Goal: Task Accomplishment & Management: Use online tool/utility

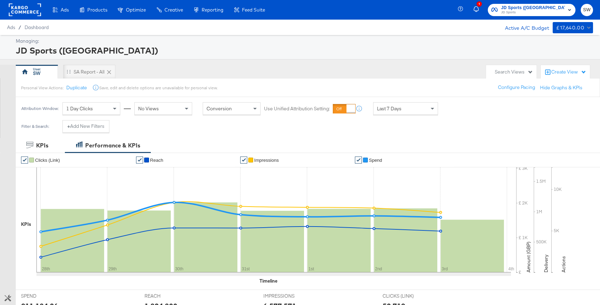
click at [39, 10] on rect at bounding box center [25, 10] width 32 height 13
click at [38, 10] on rect at bounding box center [25, 10] width 32 height 13
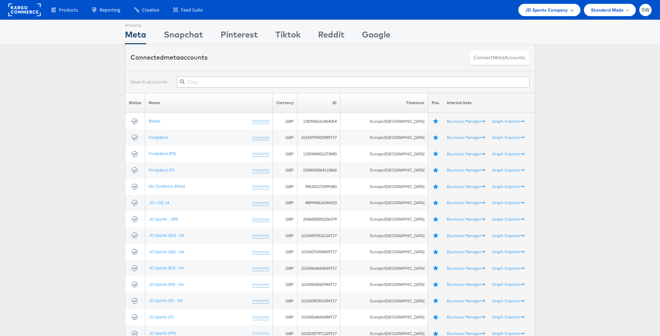
click at [564, 10] on span "JD Sports Company" at bounding box center [546, 9] width 43 height 7
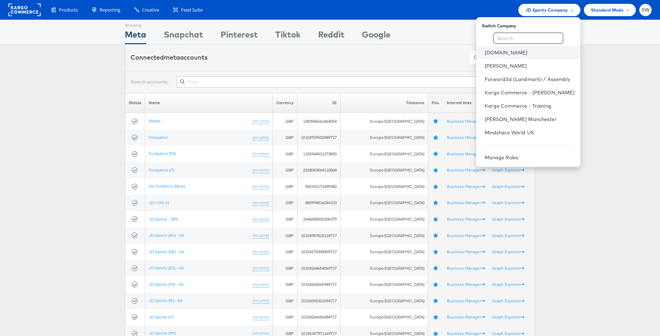
click at [512, 51] on link "ao.com" at bounding box center [529, 52] width 90 height 7
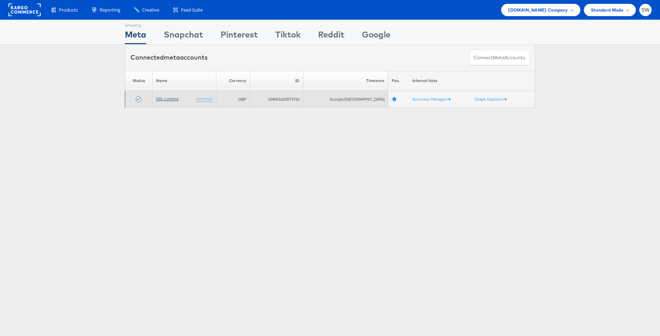
click at [172, 101] on link "DRL Limited" at bounding box center [167, 98] width 22 height 5
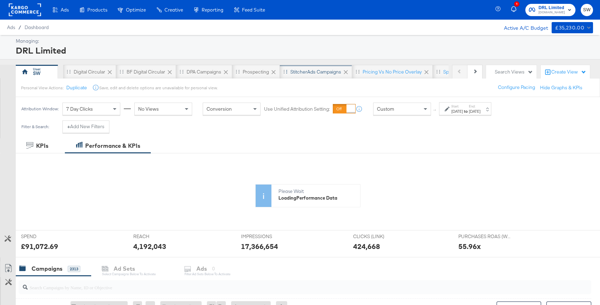
click at [318, 72] on div "StitcherAds Campaigns" at bounding box center [315, 72] width 51 height 7
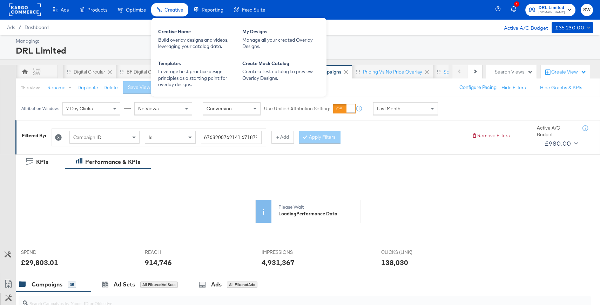
click at [179, 24] on div "Creative Home Build overlay designs and videos, leveraging your catalog data. M…" at bounding box center [238, 57] width 175 height 79
click at [183, 37] on div "Build overlay designs and videos, leveraging your catalog data." at bounding box center [196, 43] width 77 height 13
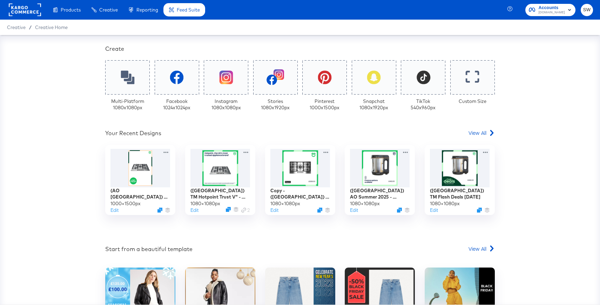
scroll to position [145, 0]
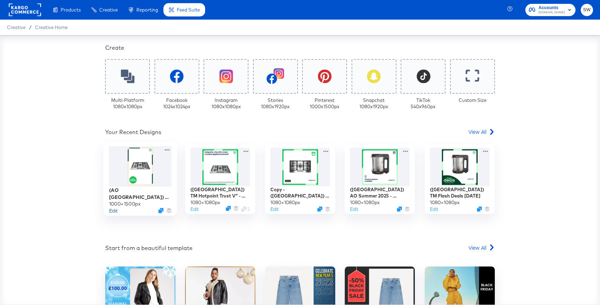
click at [114, 211] on button "Edit" at bounding box center [113, 210] width 8 height 7
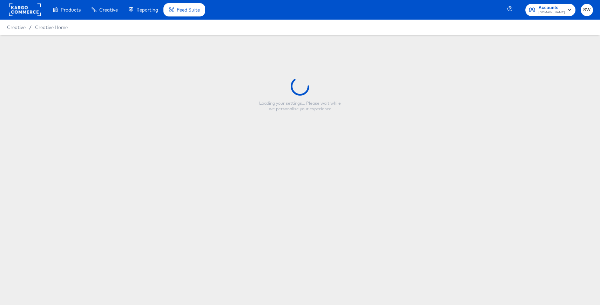
type input "(AO [GEOGRAPHIC_DATA]) TM Kitchen Event 2025 - Pinterest Catalogue"
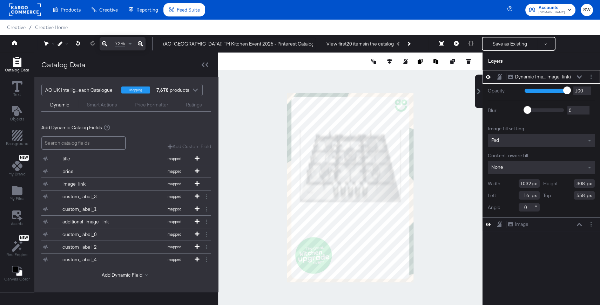
type input "577"
type input "289"
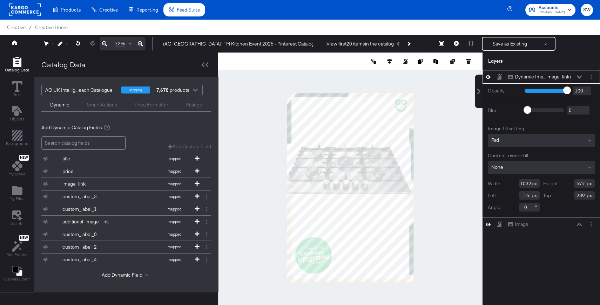
type input "109"
type input "336"
type input "756"
type input "122"
type input "328"
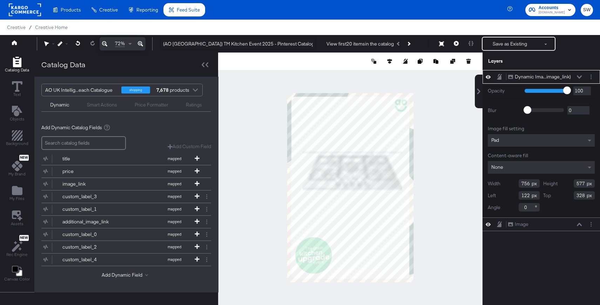
type input "791"
type input "1169"
type input "117"
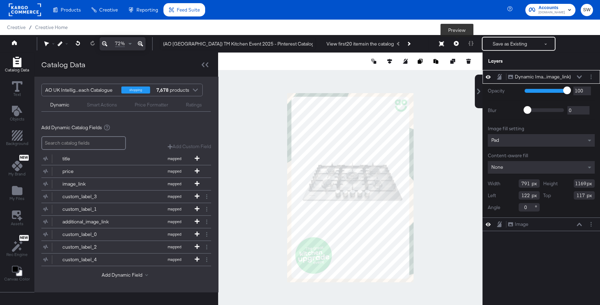
click at [458, 45] on icon at bounding box center [456, 43] width 5 height 5
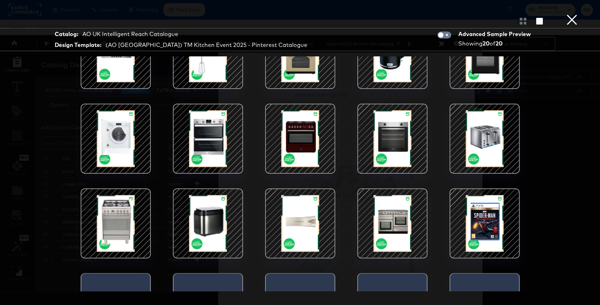
scroll to position [89, 0]
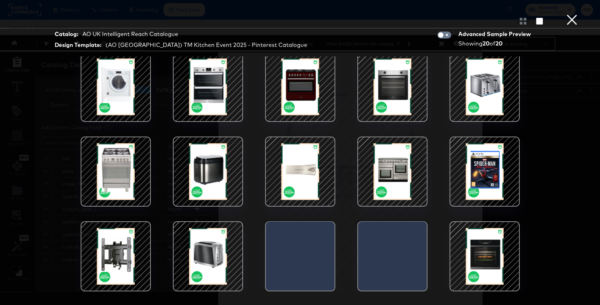
click at [579, 18] on div at bounding box center [300, 21] width 600 height 14
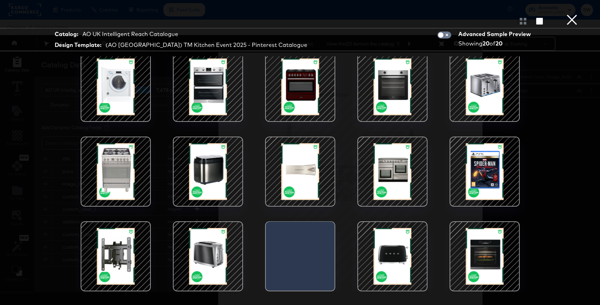
click at [575, 14] on button "×" at bounding box center [572, 7] width 14 height 14
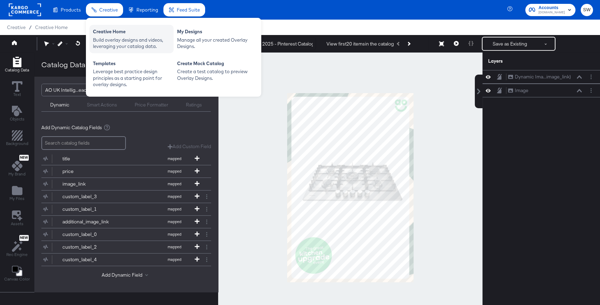
click at [116, 37] on div "Build overlay designs and videos, leveraging your catalog data." at bounding box center [131, 43] width 77 height 13
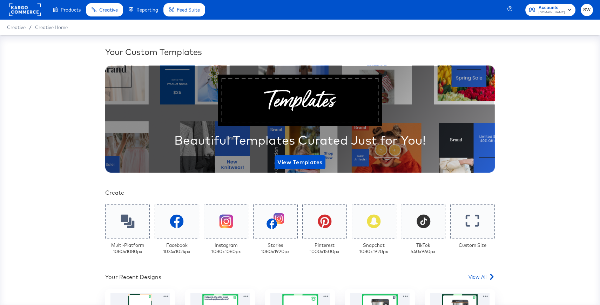
scroll to position [130, 0]
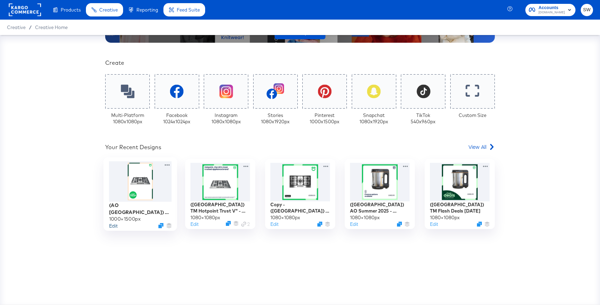
click at [112, 225] on button "Edit" at bounding box center [113, 225] width 8 height 7
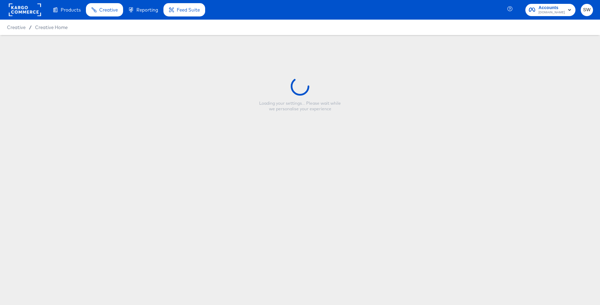
type input "(AO [GEOGRAPHIC_DATA]) TM Kitchen Event 2025 - Pinterest Catalogue"
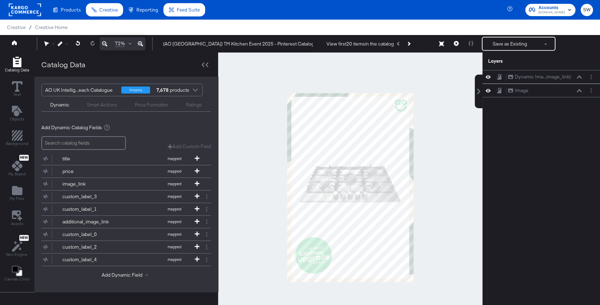
drag, startPoint x: 282, startPoint y: 89, endPoint x: 425, endPoint y: 290, distance: 246.5
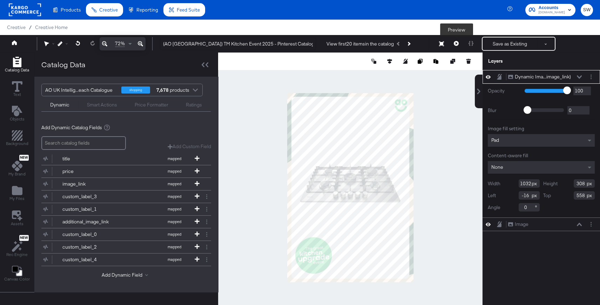
click at [460, 43] on button at bounding box center [456, 44] width 15 height 14
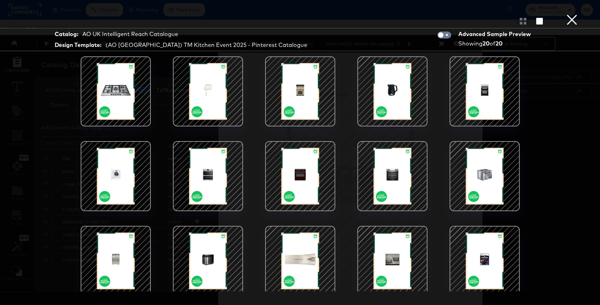
click at [572, 14] on button "×" at bounding box center [572, 7] width 14 height 14
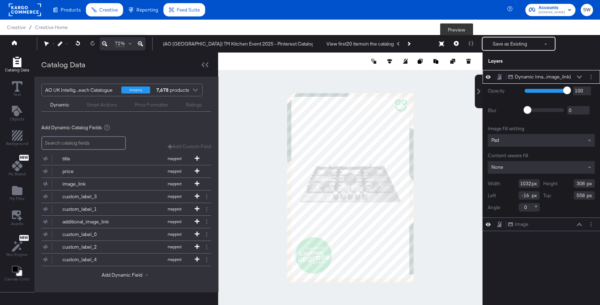
click at [457, 44] on icon at bounding box center [456, 43] width 5 height 5
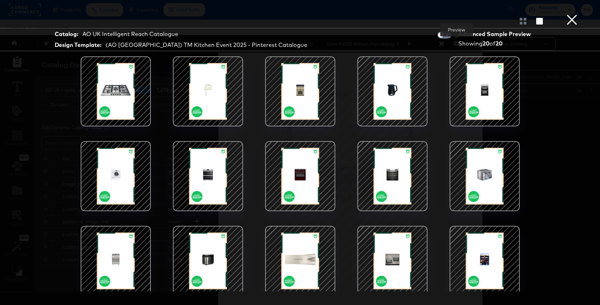
click at [570, 14] on button "×" at bounding box center [572, 7] width 14 height 14
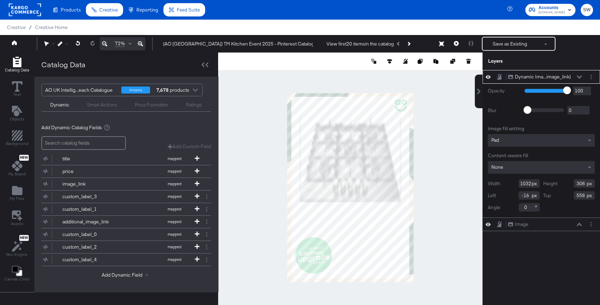
type input "672"
type input "195"
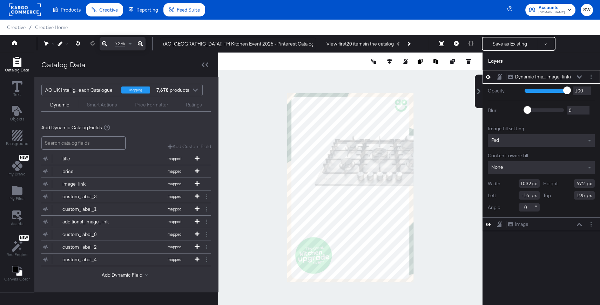
type input "217"
type input "200"
type input "787"
type input "106"
type input "234"
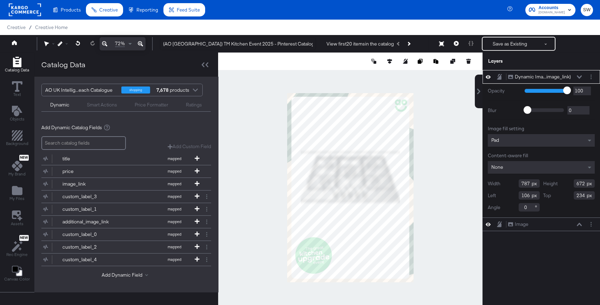
type input "864"
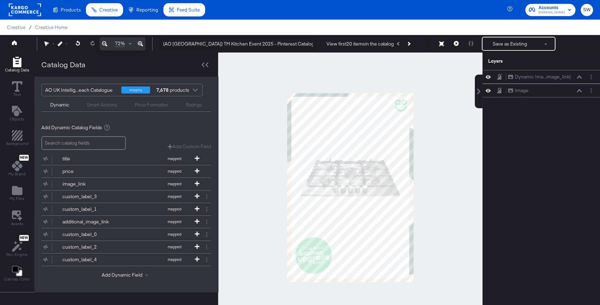
click at [424, 220] on div at bounding box center [350, 188] width 264 height 271
click at [449, 143] on div at bounding box center [350, 188] width 264 height 271
click at [455, 45] on icon at bounding box center [456, 43] width 5 height 5
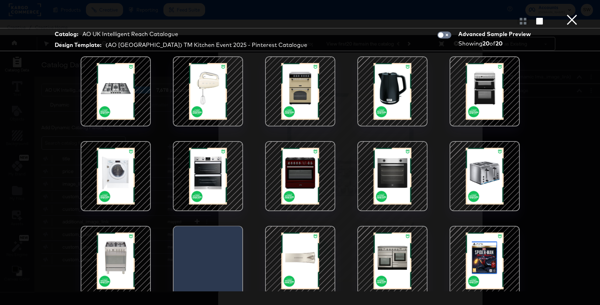
click at [572, 14] on button "×" at bounding box center [572, 7] width 14 height 14
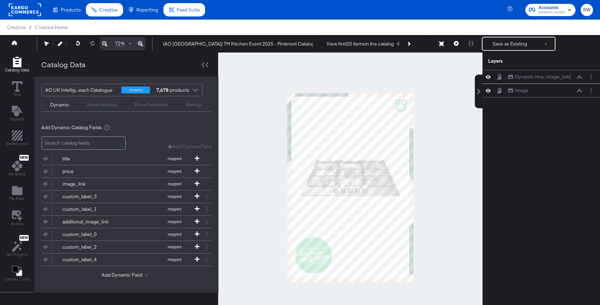
click at [451, 151] on div at bounding box center [350, 188] width 264 height 271
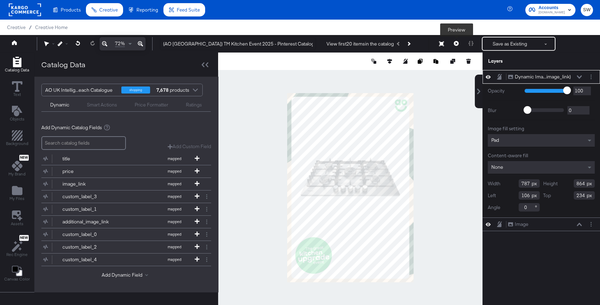
click at [459, 41] on button at bounding box center [456, 44] width 15 height 14
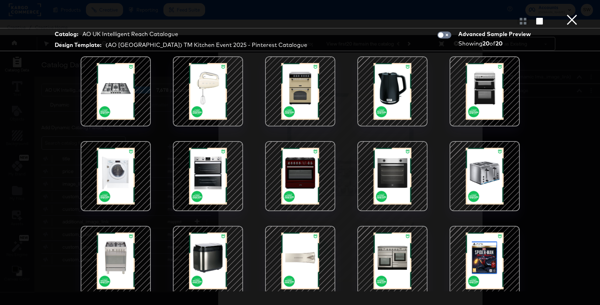
drag, startPoint x: 570, startPoint y: 20, endPoint x: 571, endPoint y: 54, distance: 34.4
click at [570, 14] on button "×" at bounding box center [572, 7] width 14 height 14
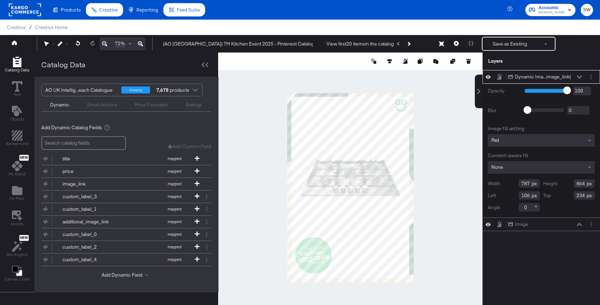
click at [243, 189] on div at bounding box center [350, 188] width 264 height 271
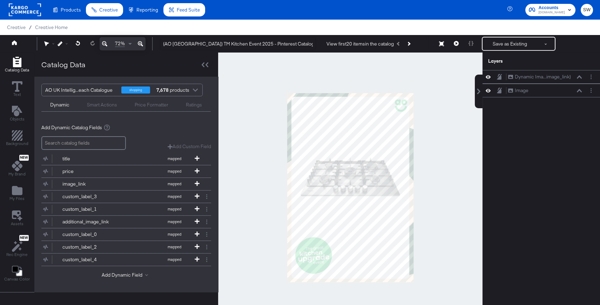
click at [25, 12] on rect at bounding box center [25, 10] width 32 height 13
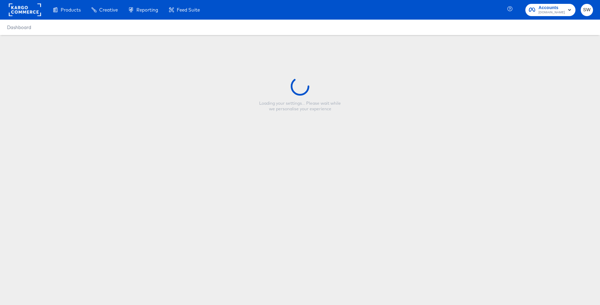
type input "(AO [GEOGRAPHIC_DATA]) TM Kitchen Event 2025 - Pinterest Catalogue"
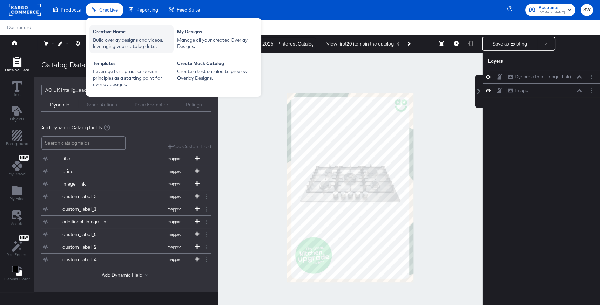
click at [116, 44] on div "Build overlay designs and videos, leveraging your catalog data." at bounding box center [131, 43] width 77 height 13
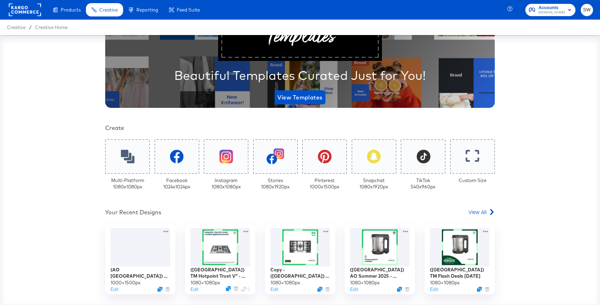
scroll to position [130, 0]
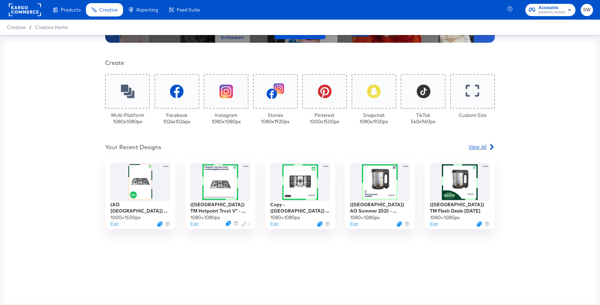
click at [468, 145] on span "View All" at bounding box center [477, 146] width 18 height 7
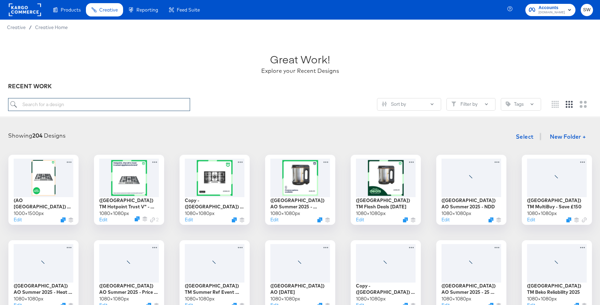
click at [107, 104] on input "search" at bounding box center [99, 104] width 182 height 13
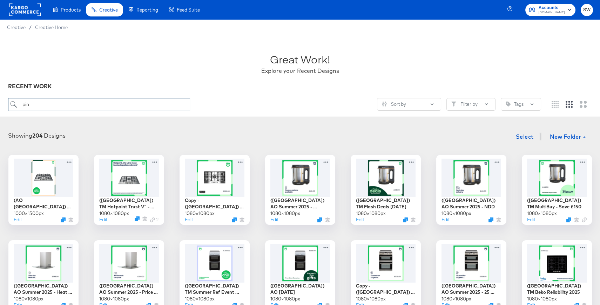
type input "pin"
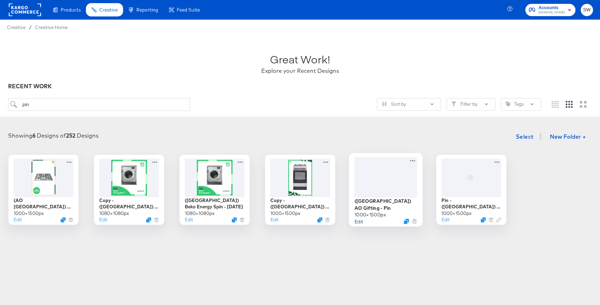
click at [357, 219] on button "Edit" at bounding box center [358, 221] width 8 height 7
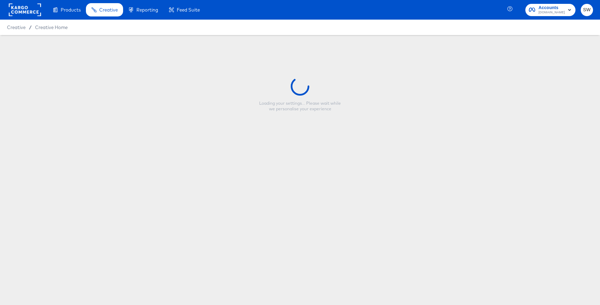
type input "(UK) AO Gifting - Pin"
